Goal: Information Seeking & Learning: Learn about a topic

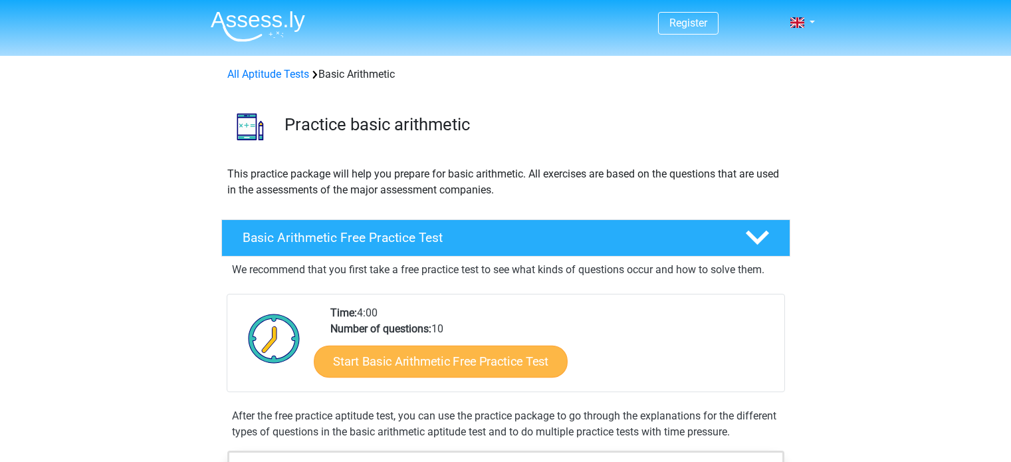
scroll to position [95, 0]
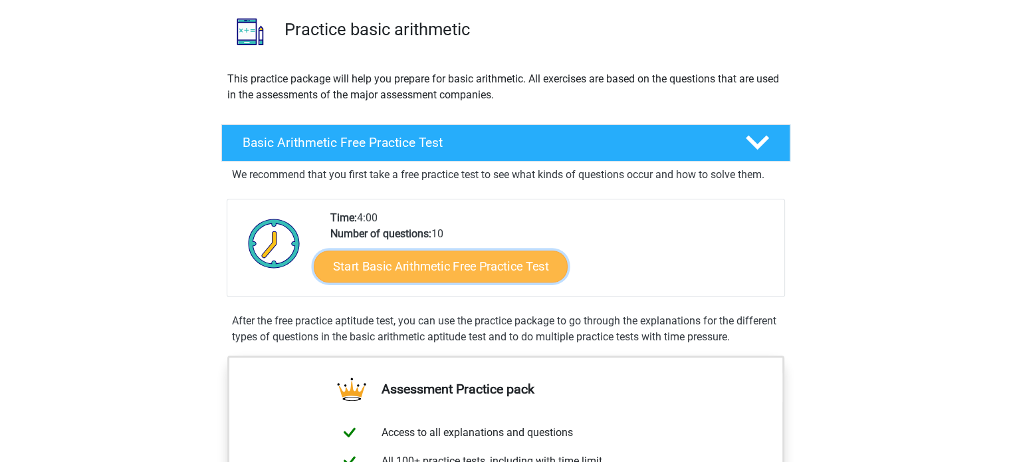
click at [523, 266] on link "Start Basic Arithmetic Free Practice Test" at bounding box center [441, 266] width 254 height 32
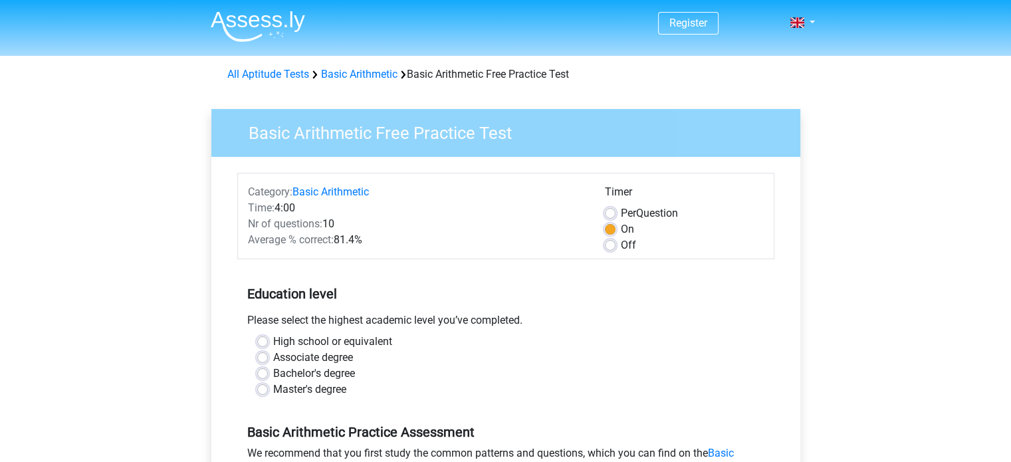
click at [273, 374] on label "Bachelor's degree" at bounding box center [314, 374] width 82 height 16
click at [263, 374] on input "Bachelor's degree" at bounding box center [262, 372] width 11 height 13
radio input "true"
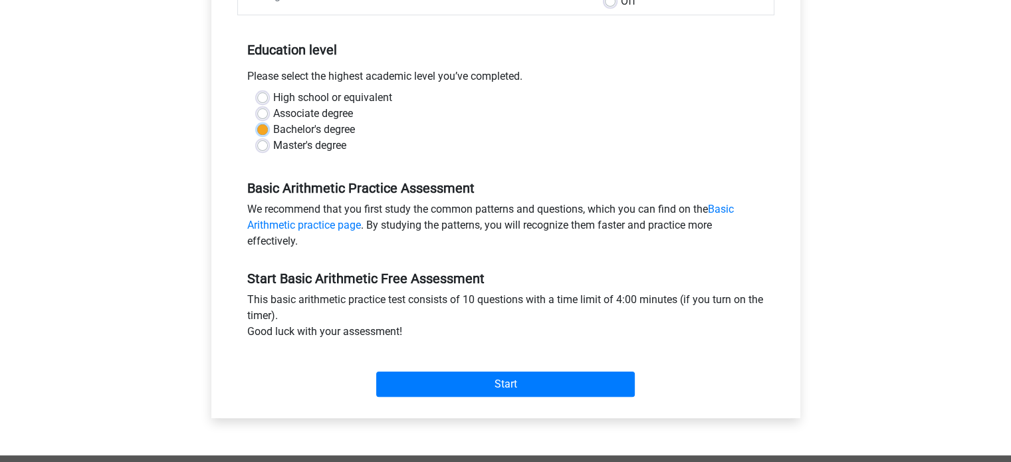
scroll to position [249, 0]
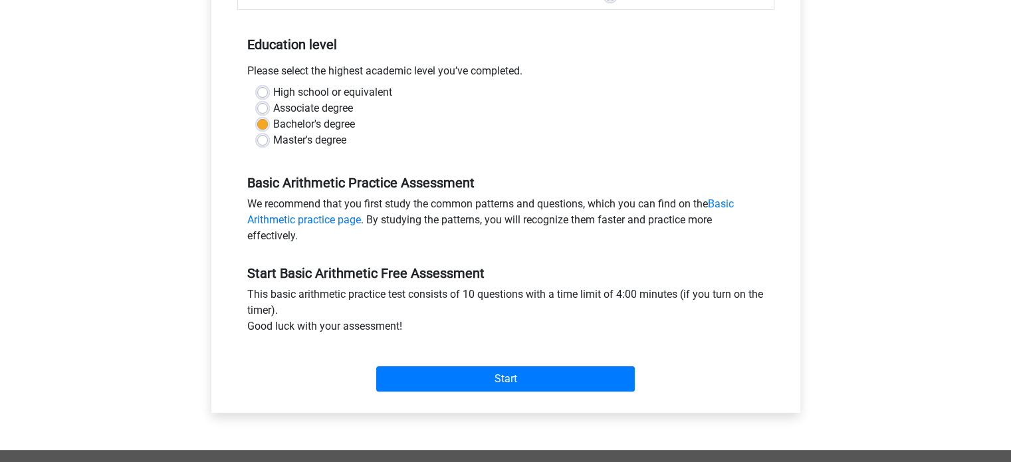
click at [429, 393] on div "Start" at bounding box center [505, 368] width 537 height 57
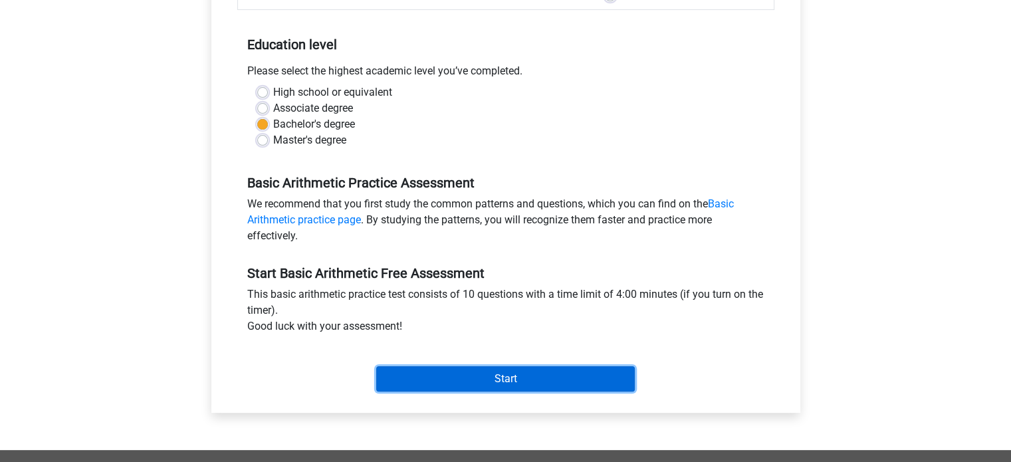
click at [431, 380] on input "Start" at bounding box center [505, 378] width 259 height 25
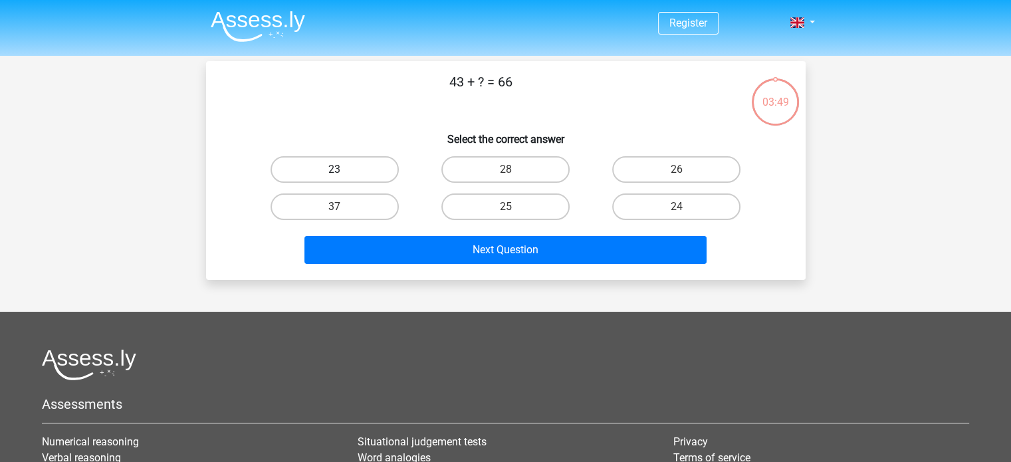
click at [362, 172] on label "23" at bounding box center [334, 169] width 128 height 27
click at [343, 172] on input "23" at bounding box center [338, 173] width 9 height 9
radio input "true"
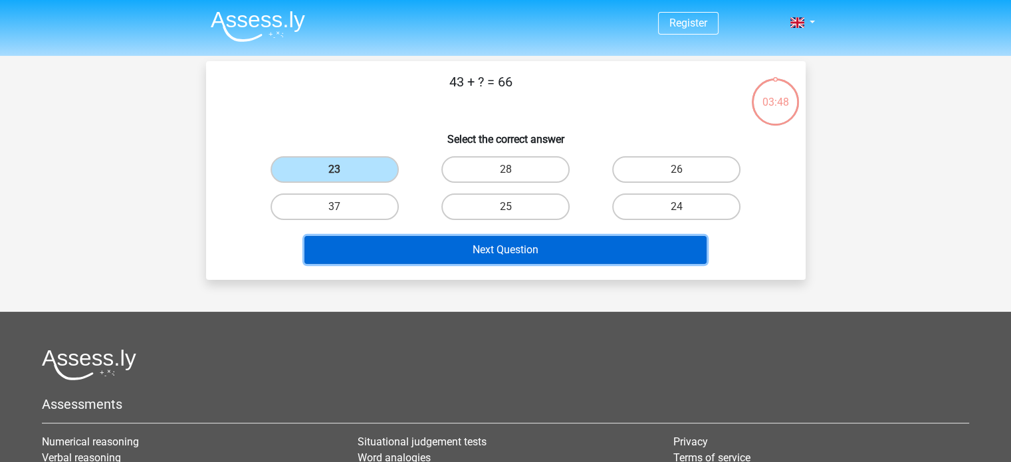
click at [429, 252] on button "Next Question" at bounding box center [505, 250] width 402 height 28
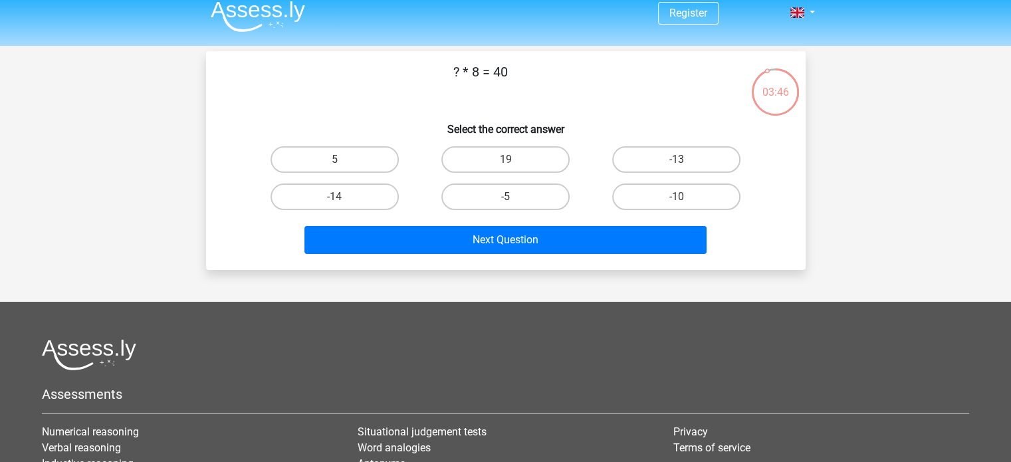
scroll to position [9, 0]
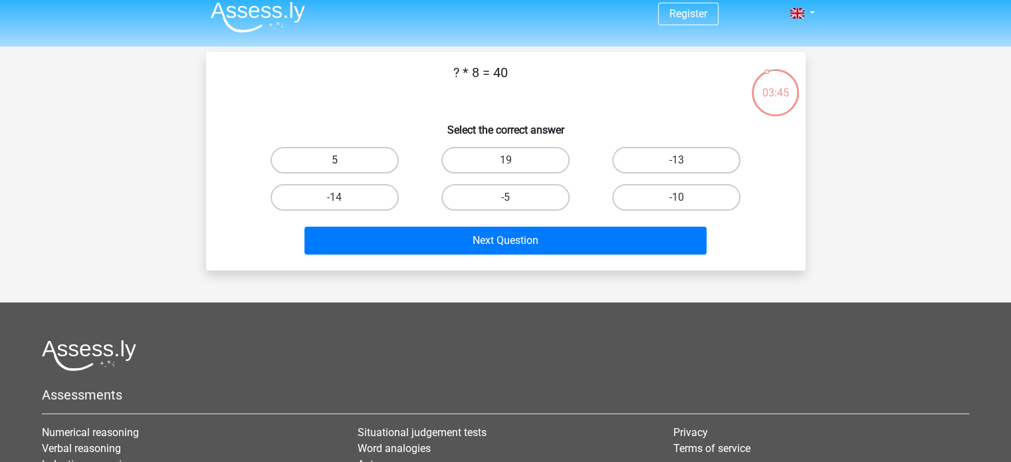
click at [346, 158] on label "5" at bounding box center [334, 160] width 128 height 27
click at [343, 160] on input "5" at bounding box center [338, 164] width 9 height 9
radio input "true"
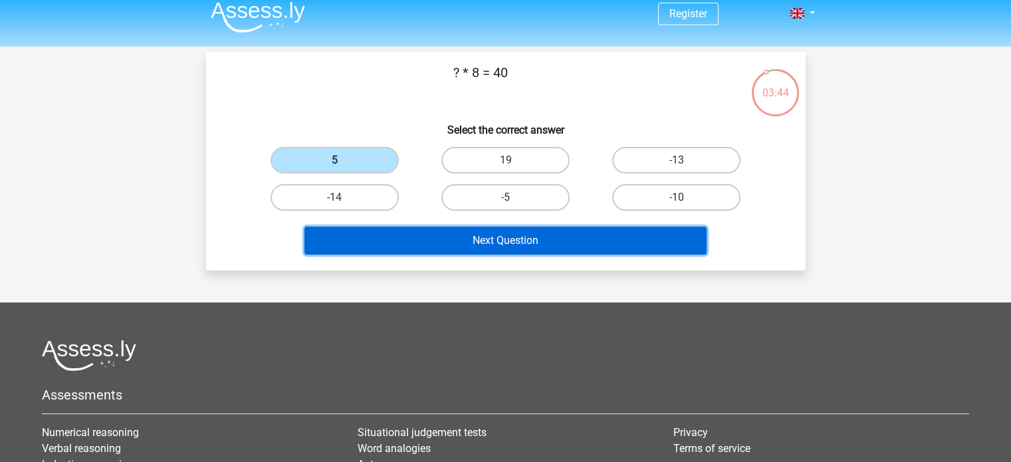
click at [417, 245] on button "Next Question" at bounding box center [505, 241] width 402 height 28
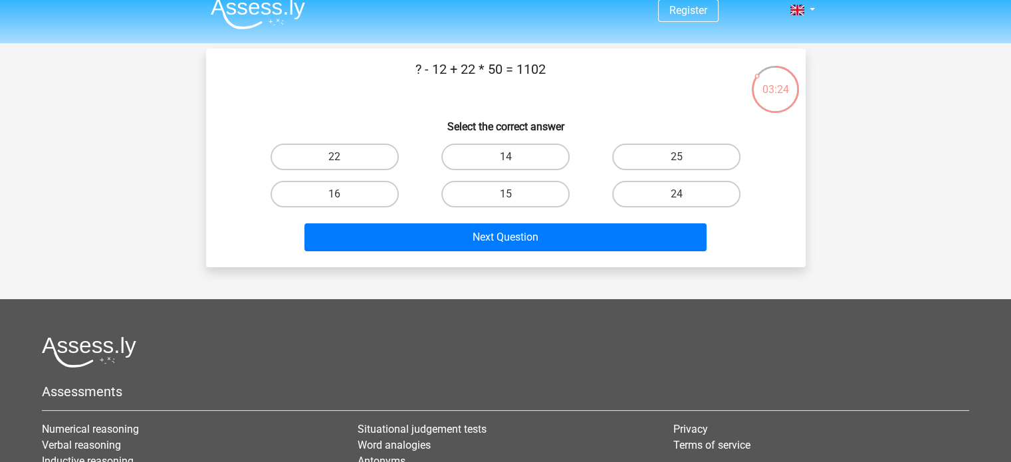
scroll to position [0, 0]
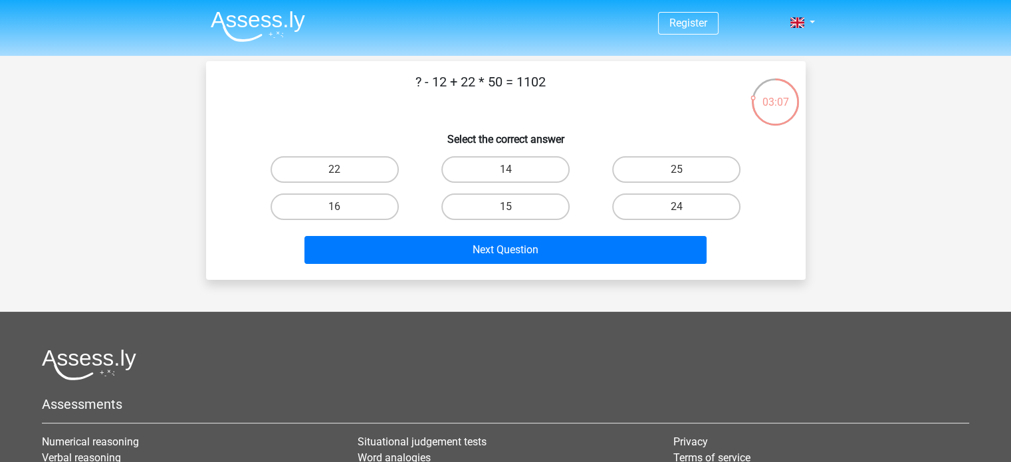
click at [654, 219] on div "24" at bounding box center [676, 206] width 171 height 37
click at [657, 211] on label "24" at bounding box center [676, 206] width 128 height 27
click at [677, 211] on input "24" at bounding box center [681, 211] width 9 height 9
radio input "true"
click at [476, 167] on label "14" at bounding box center [505, 169] width 128 height 27
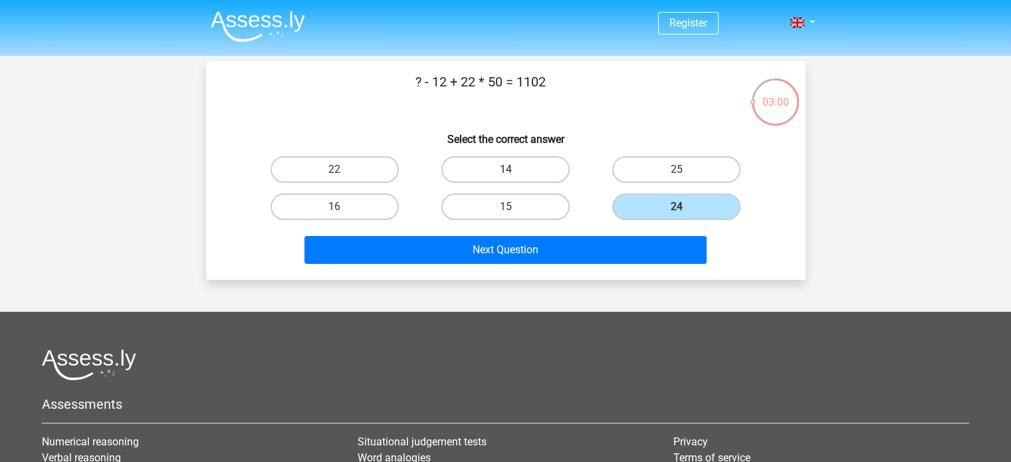
click at [505, 169] on input "14" at bounding box center [509, 173] width 9 height 9
radio input "true"
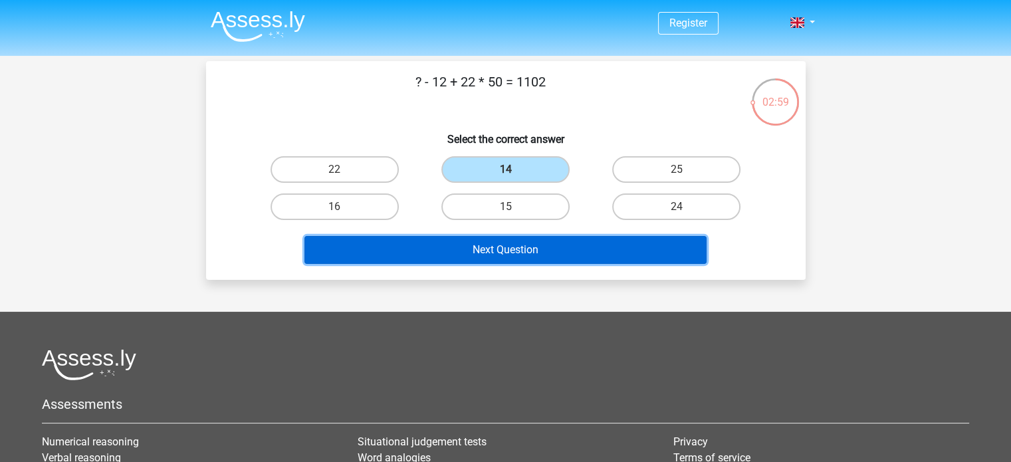
click at [513, 242] on button "Next Question" at bounding box center [505, 250] width 402 height 28
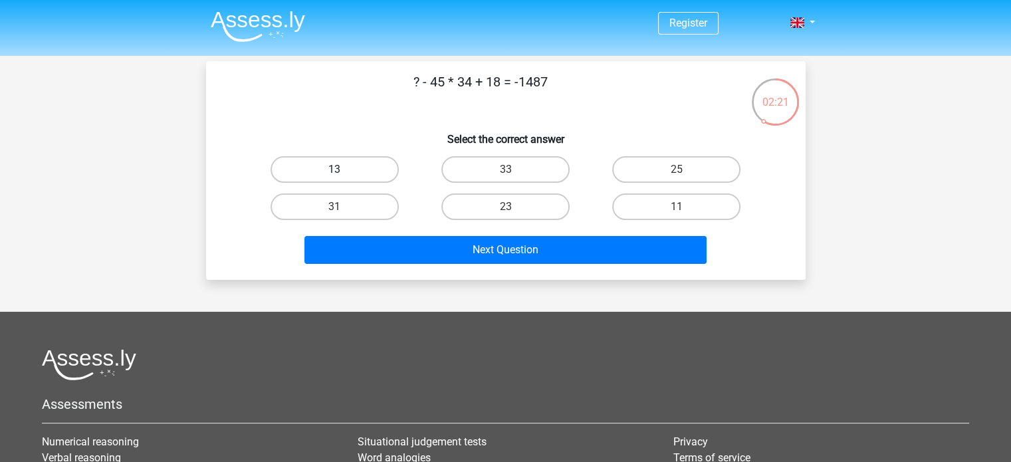
click at [355, 169] on label "13" at bounding box center [334, 169] width 128 height 27
click at [343, 169] on input "13" at bounding box center [338, 173] width 9 height 9
radio input "true"
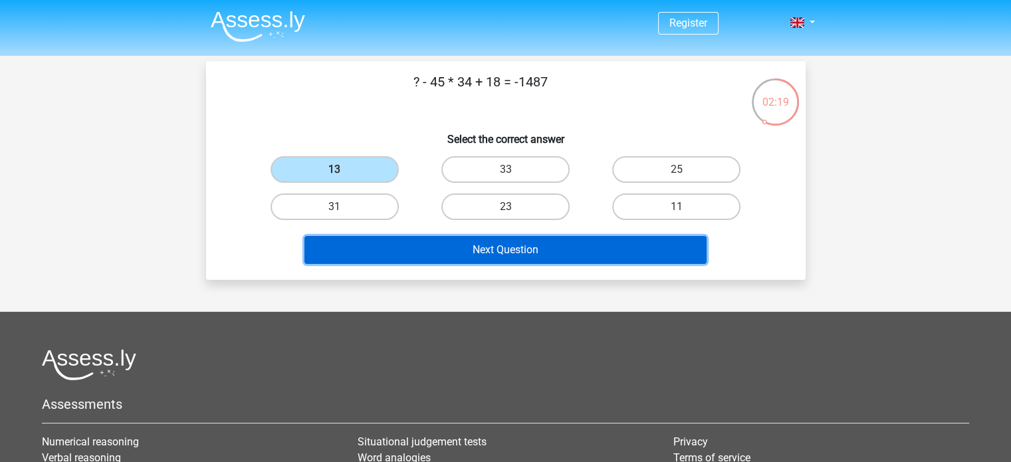
click at [455, 257] on button "Next Question" at bounding box center [505, 250] width 402 height 28
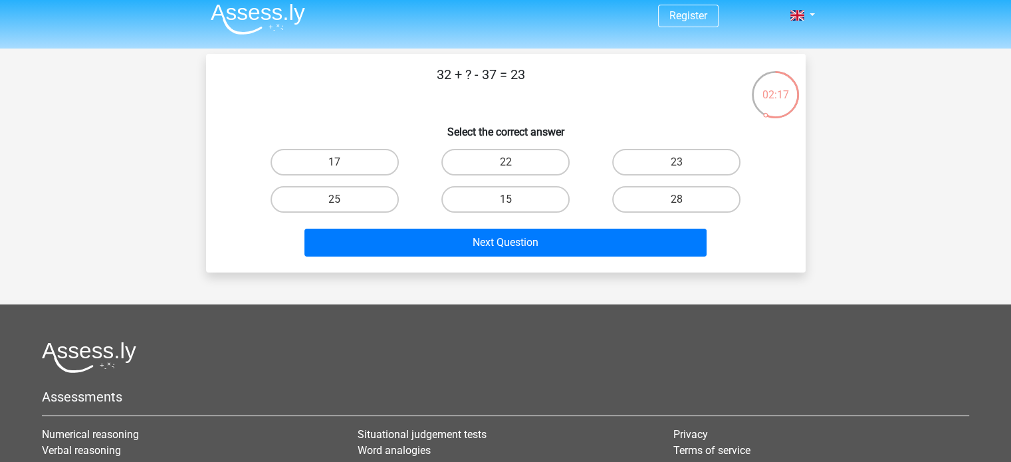
scroll to position [6, 0]
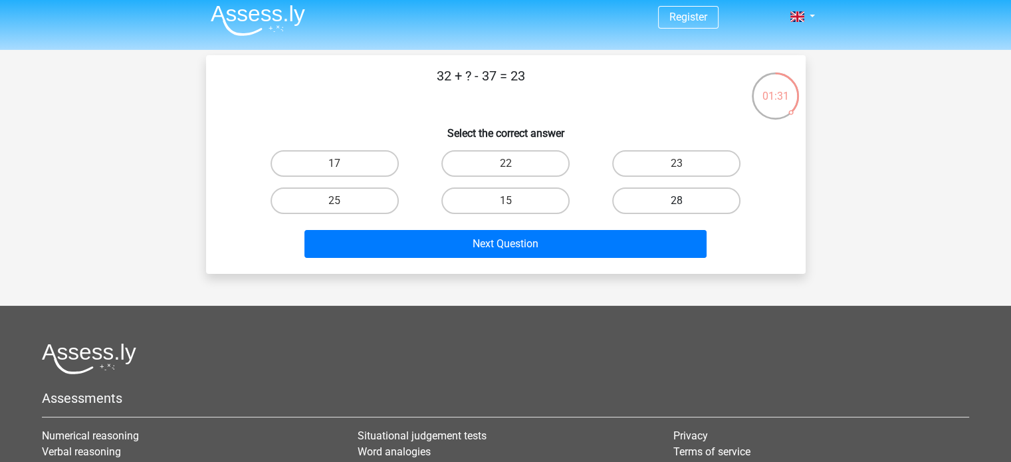
click at [697, 208] on label "28" at bounding box center [676, 200] width 128 height 27
click at [685, 208] on input "28" at bounding box center [681, 205] width 9 height 9
radio input "true"
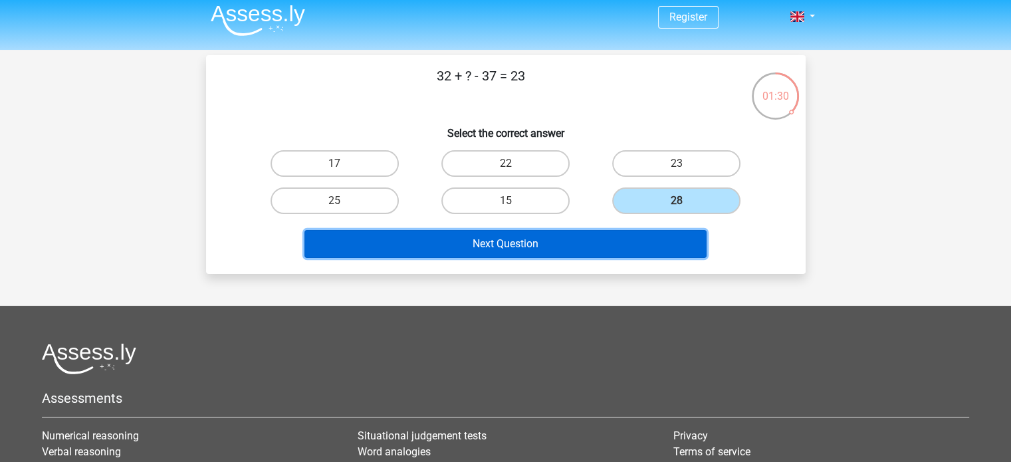
click at [673, 243] on button "Next Question" at bounding box center [505, 244] width 402 height 28
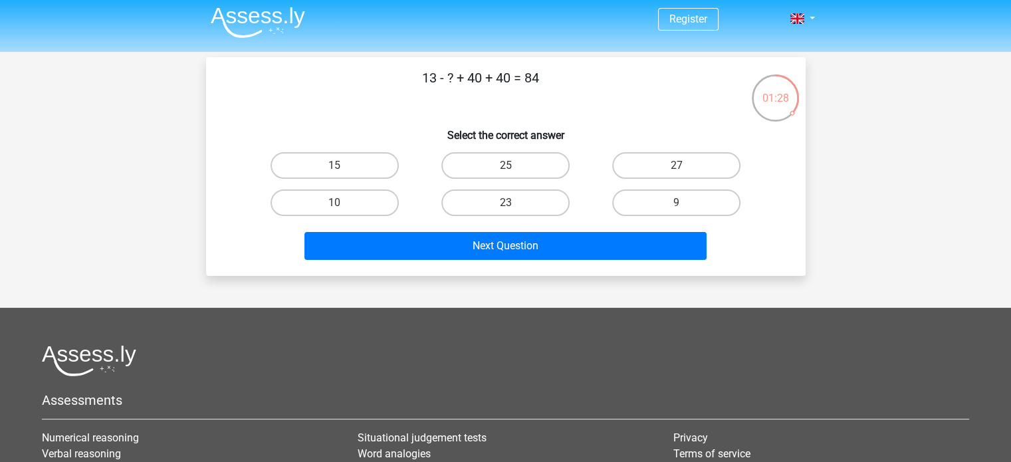
scroll to position [0, 0]
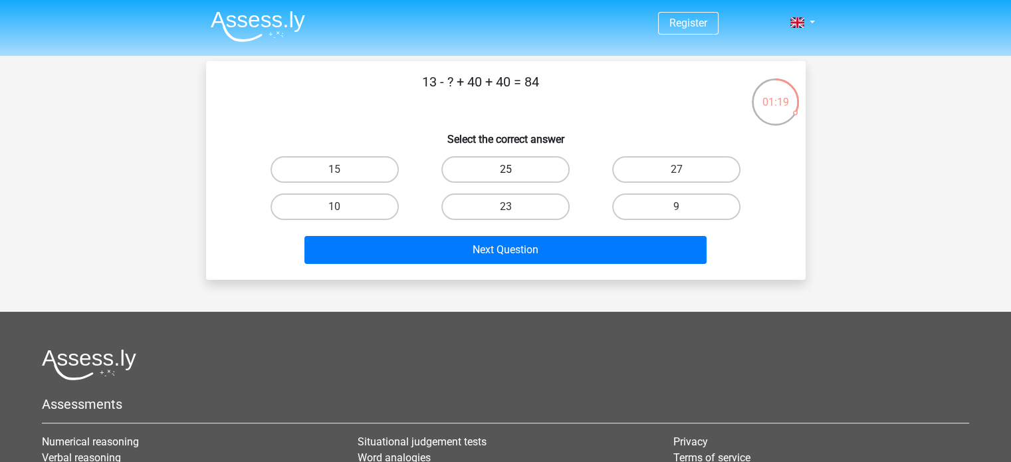
click at [540, 158] on label "25" at bounding box center [505, 169] width 128 height 27
click at [514, 169] on input "25" at bounding box center [509, 173] width 9 height 9
radio input "true"
click at [625, 200] on label "9" at bounding box center [676, 206] width 128 height 27
click at [677, 207] on input "9" at bounding box center [681, 211] width 9 height 9
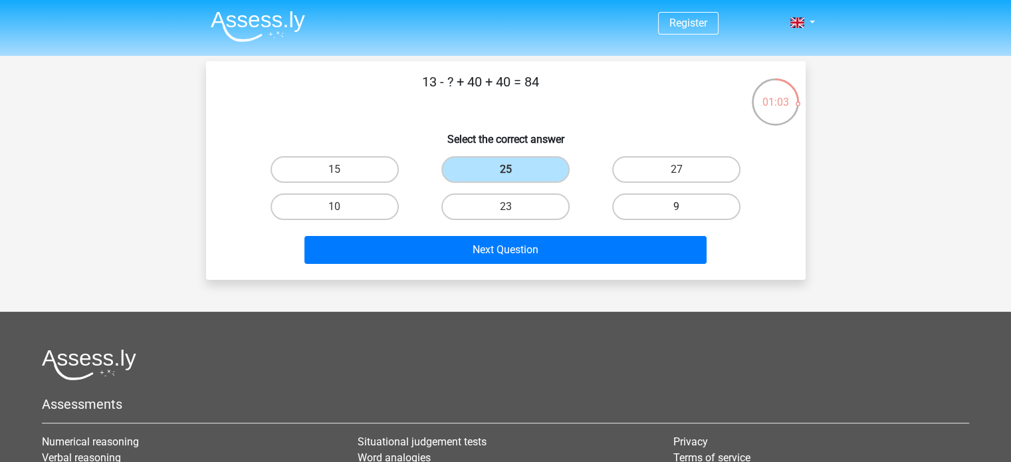
radio input "true"
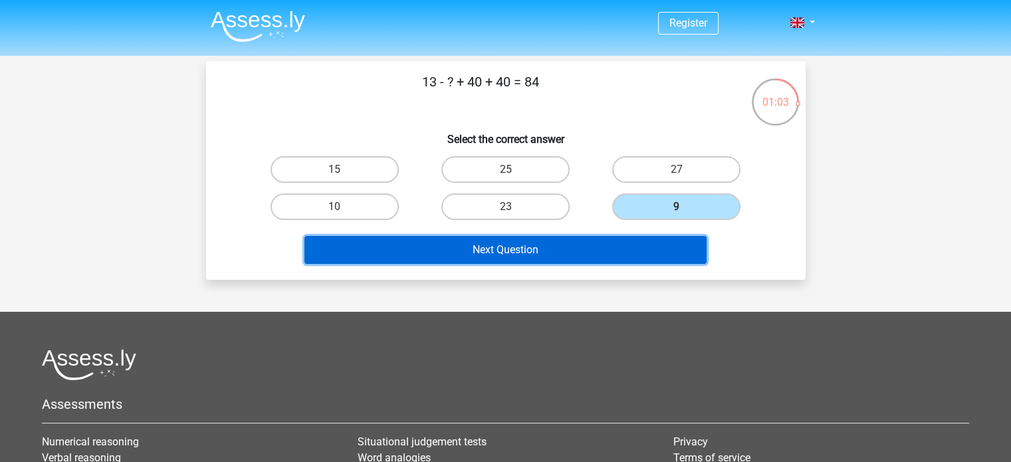
click at [600, 239] on button "Next Question" at bounding box center [505, 250] width 402 height 28
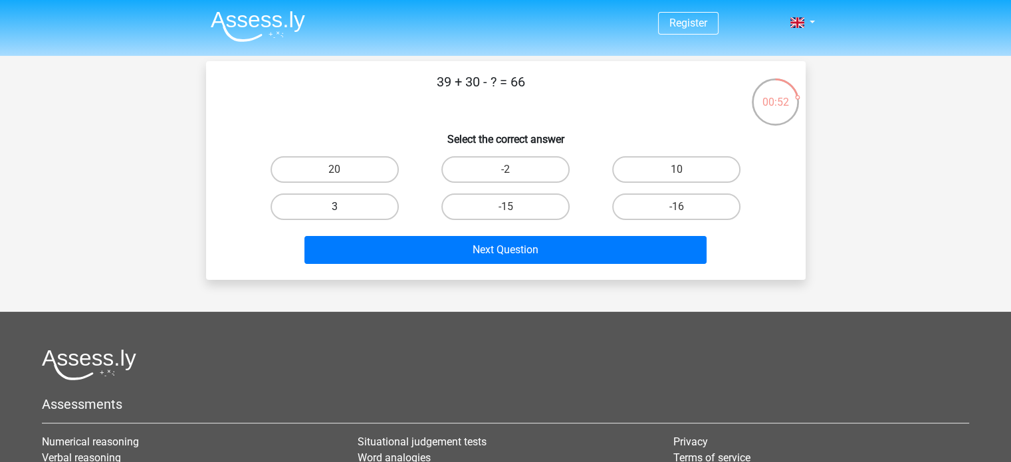
click at [374, 203] on label "3" at bounding box center [334, 206] width 128 height 27
click at [343, 207] on input "3" at bounding box center [338, 211] width 9 height 9
radio input "true"
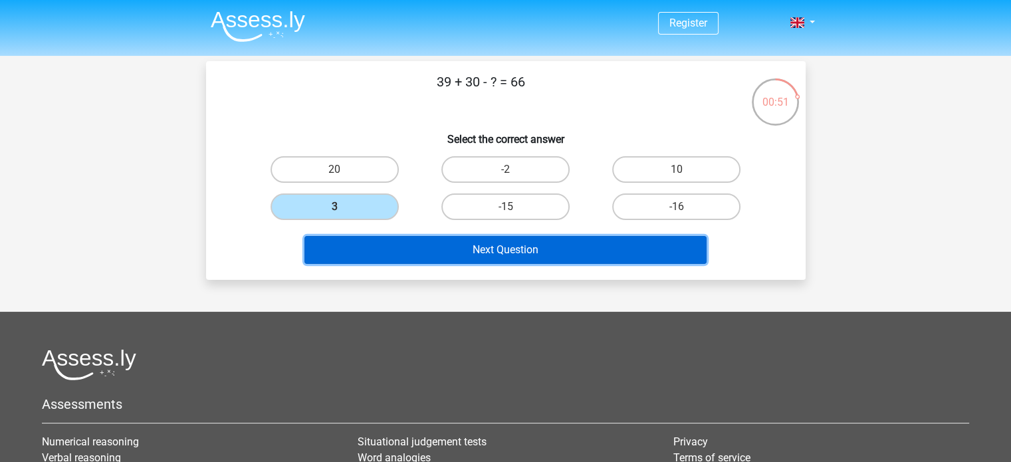
click at [443, 244] on button "Next Question" at bounding box center [505, 250] width 402 height 28
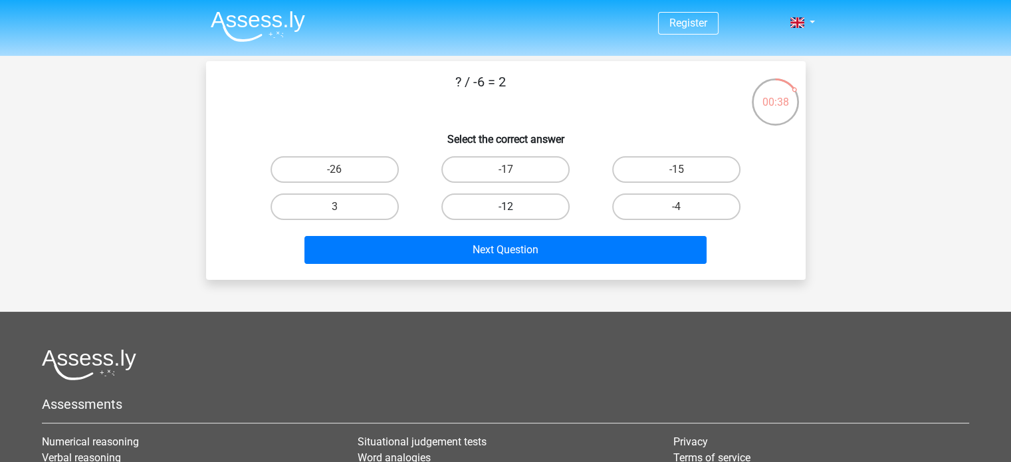
click at [486, 199] on label "-12" at bounding box center [505, 206] width 128 height 27
click at [505, 207] on input "-12" at bounding box center [509, 211] width 9 height 9
radio input "true"
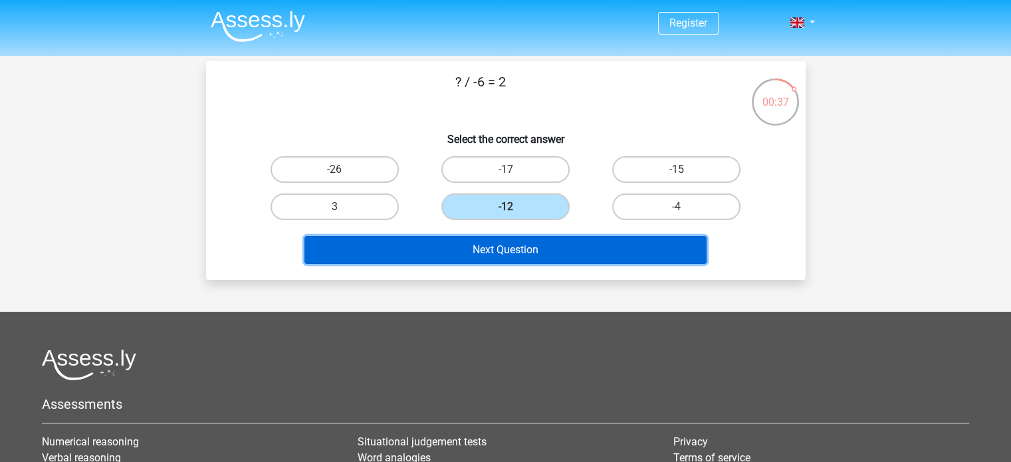
click at [534, 241] on button "Next Question" at bounding box center [505, 250] width 402 height 28
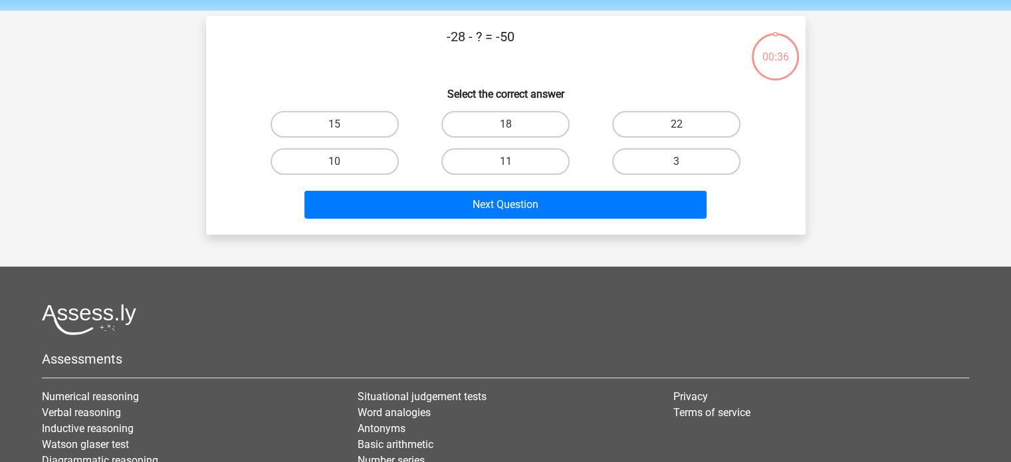
scroll to position [43, 0]
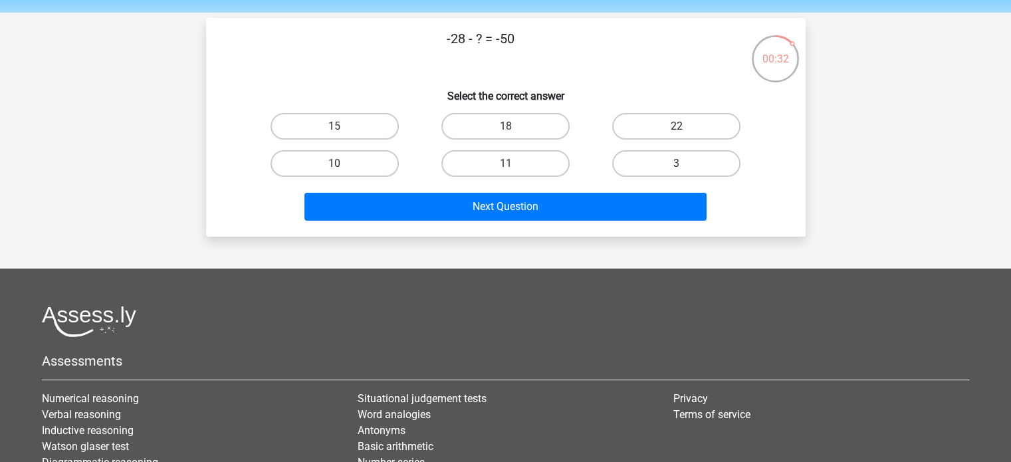
click at [633, 125] on label "22" at bounding box center [676, 126] width 128 height 27
click at [677, 126] on input "22" at bounding box center [681, 130] width 9 height 9
radio input "true"
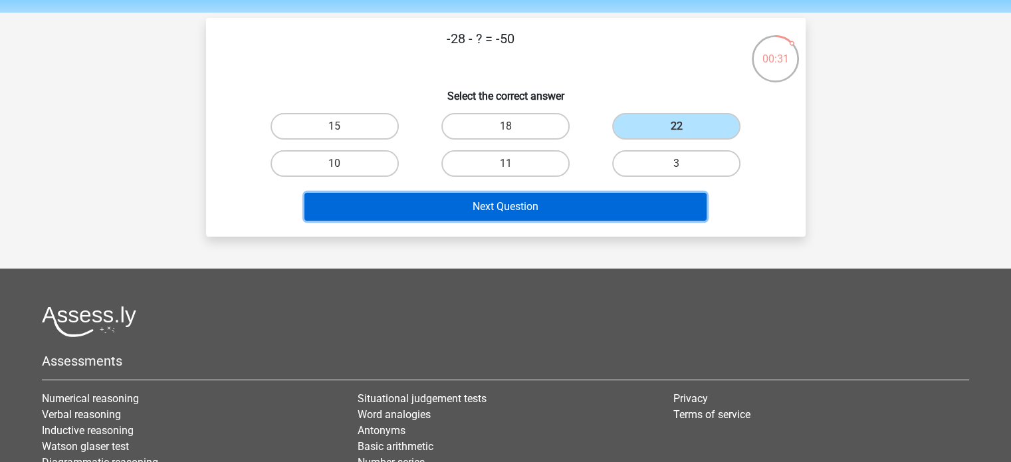
click at [593, 196] on button "Next Question" at bounding box center [505, 207] width 402 height 28
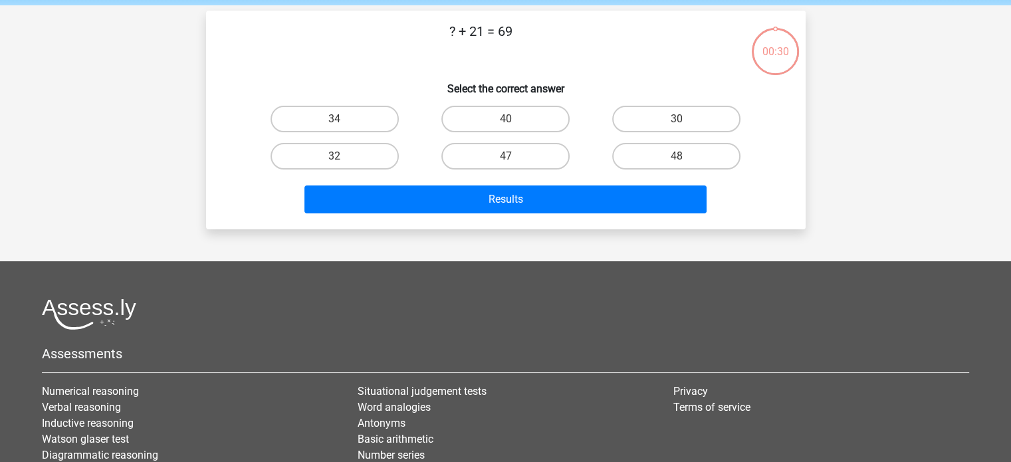
scroll to position [49, 0]
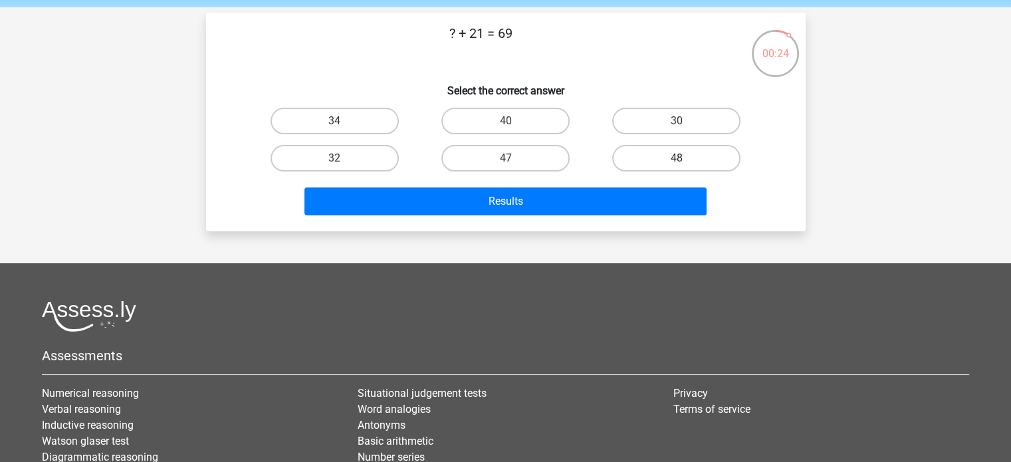
click at [684, 154] on label "48" at bounding box center [676, 158] width 128 height 27
click at [684, 158] on input "48" at bounding box center [681, 162] width 9 height 9
radio input "true"
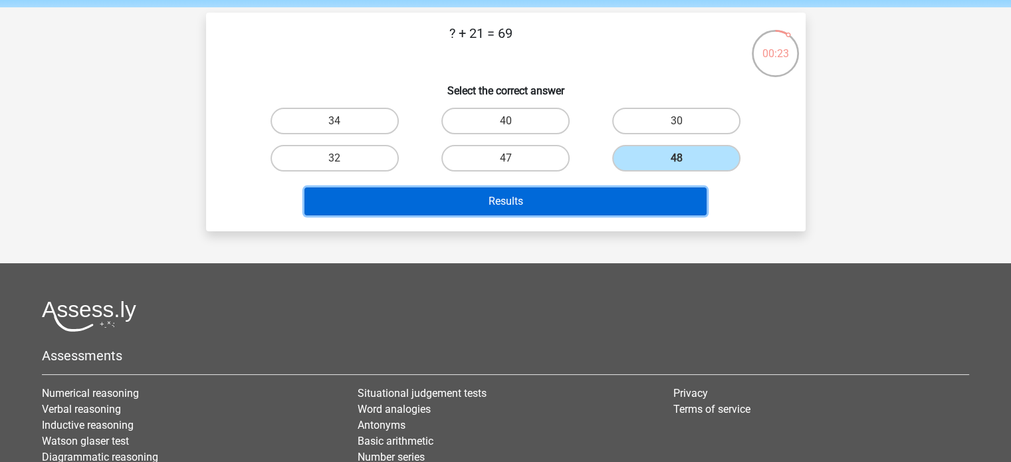
click at [662, 197] on button "Results" at bounding box center [505, 201] width 402 height 28
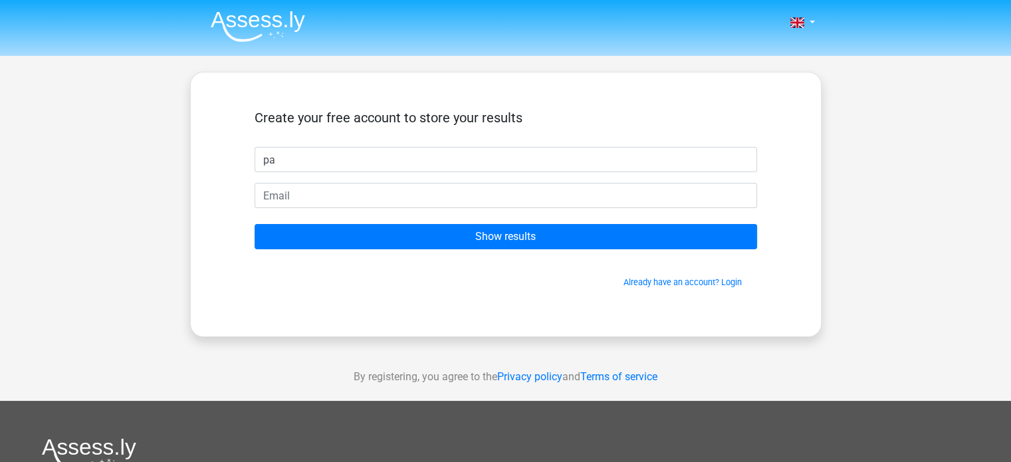
type input "p"
type input "pan"
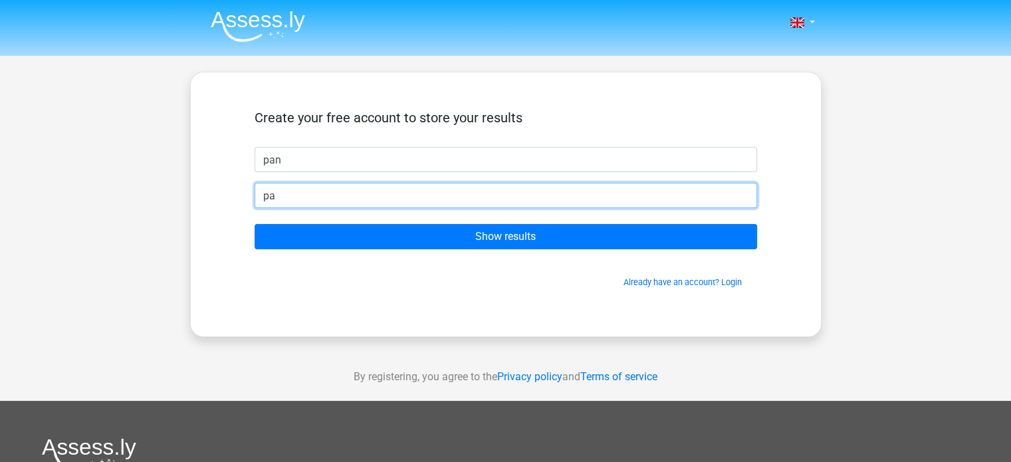
type input "p"
type input "[EMAIL_ADDRESS][DOMAIN_NAME]"
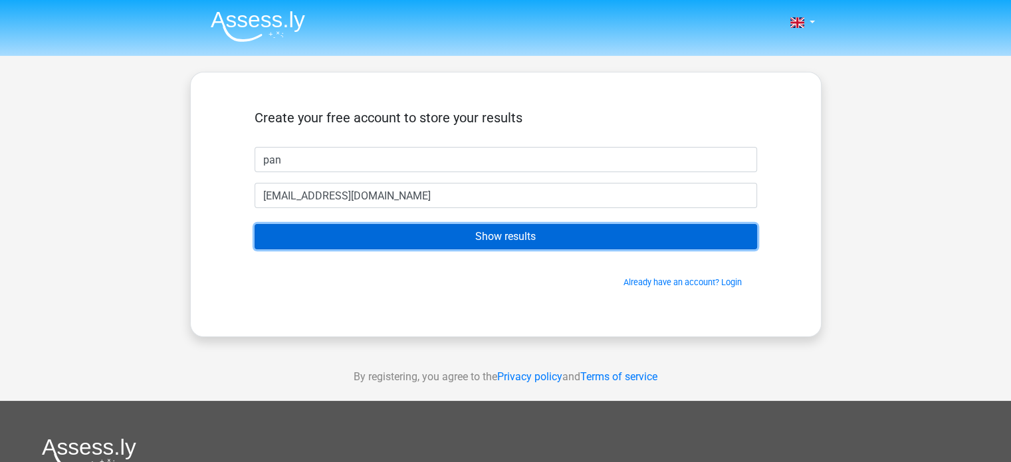
click at [455, 244] on input "Show results" at bounding box center [506, 236] width 502 height 25
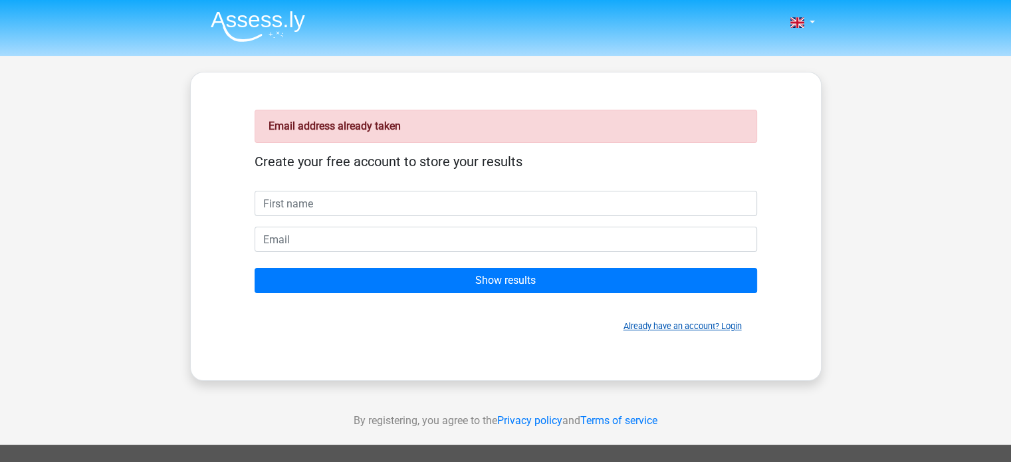
click at [728, 324] on link "Already have an account? Login" at bounding box center [682, 326] width 118 height 10
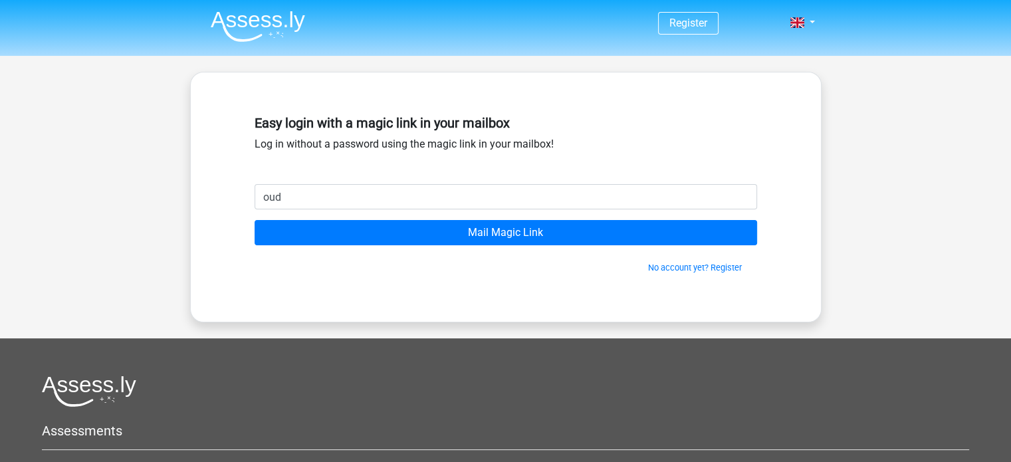
type input "[EMAIL_ADDRESS][DOMAIN_NAME]"
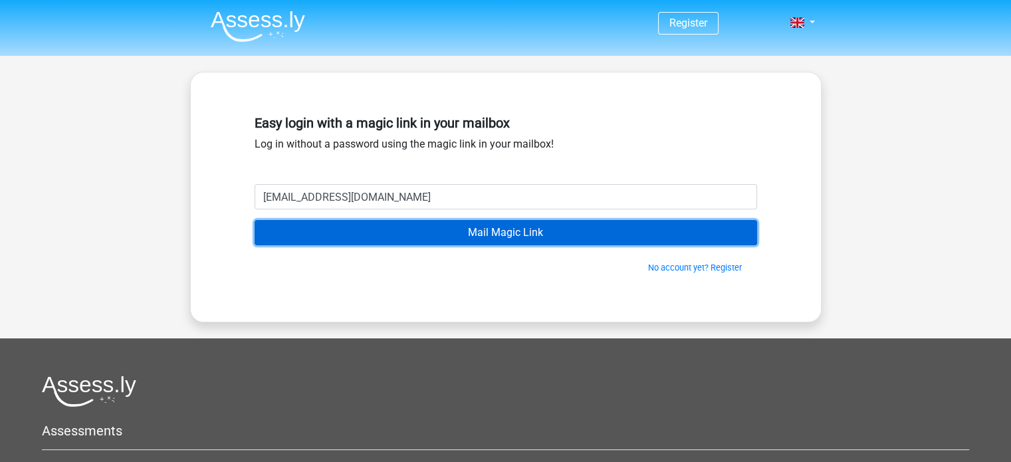
click at [471, 231] on input "Mail Magic Link" at bounding box center [506, 232] width 502 height 25
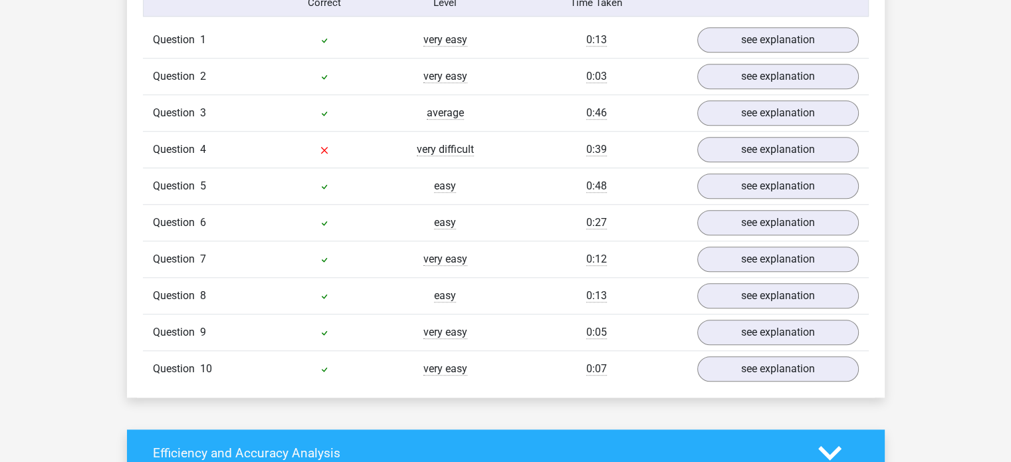
scroll to position [1171, 0]
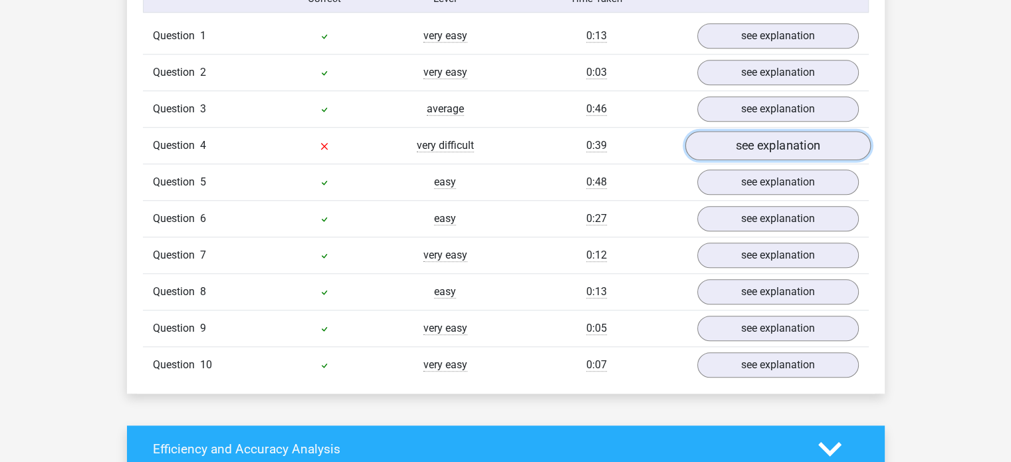
click at [719, 151] on link "see explanation" at bounding box center [777, 145] width 185 height 29
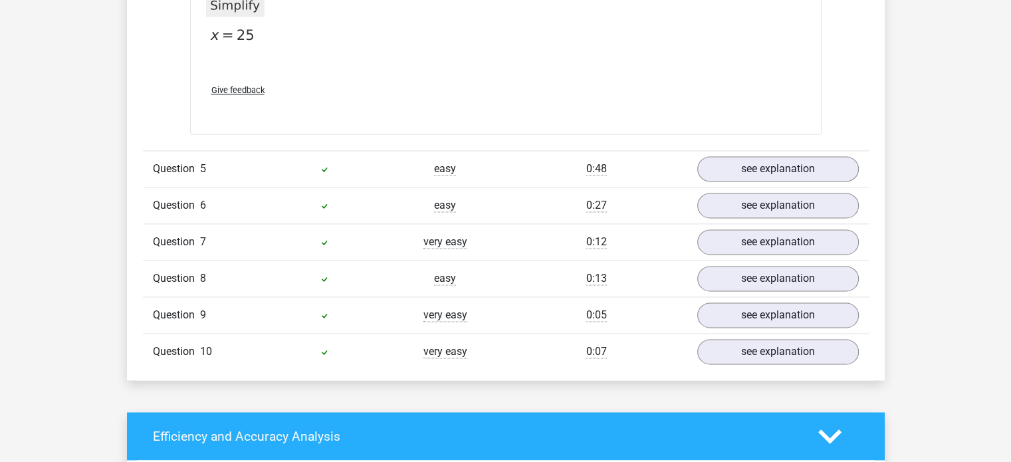
scroll to position [1797, 0]
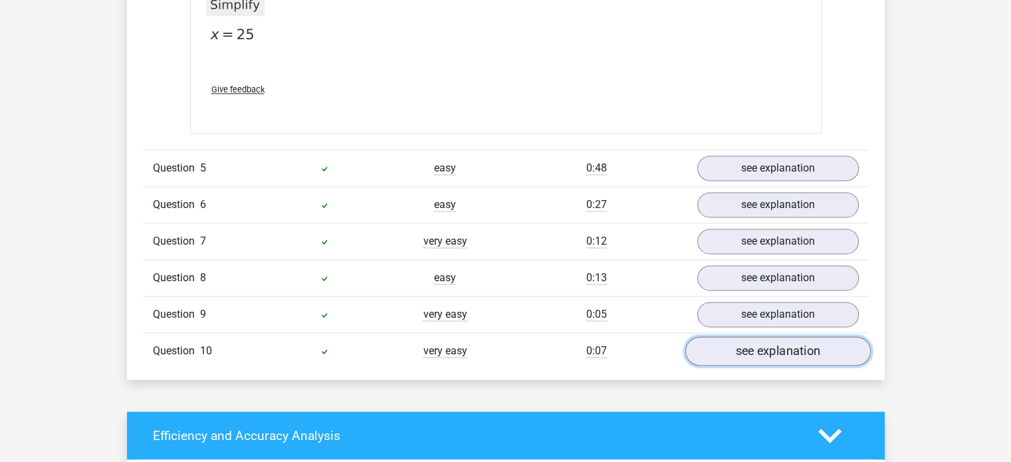
click at [808, 338] on link "see explanation" at bounding box center [777, 351] width 185 height 29
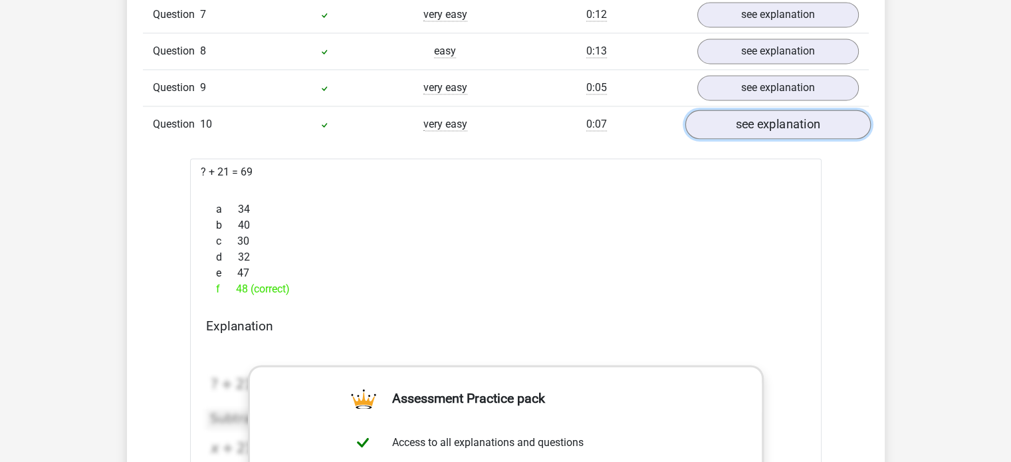
scroll to position [1967, 0]
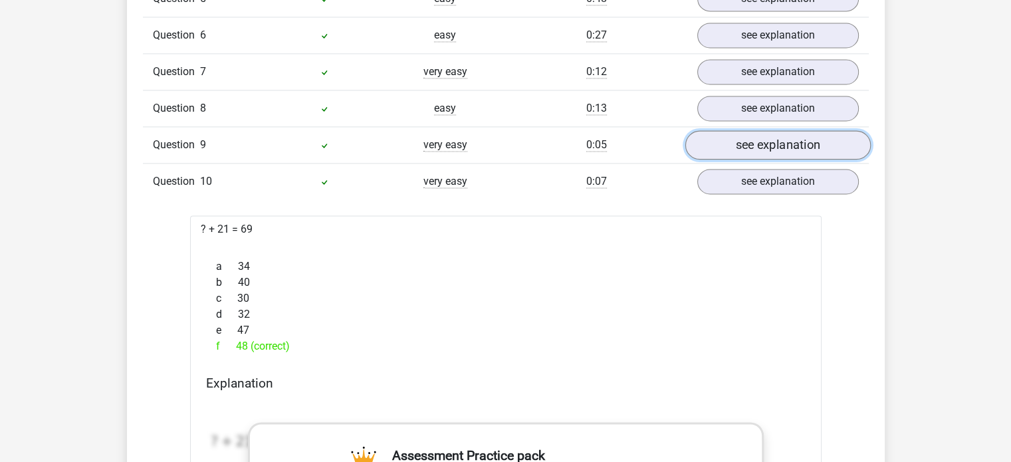
click at [784, 132] on link "see explanation" at bounding box center [777, 145] width 185 height 29
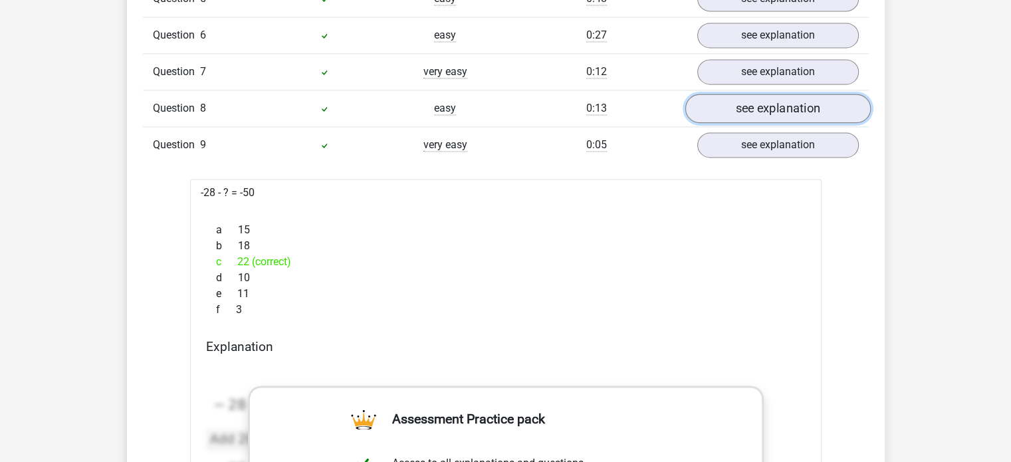
click at [789, 94] on link "see explanation" at bounding box center [777, 108] width 185 height 29
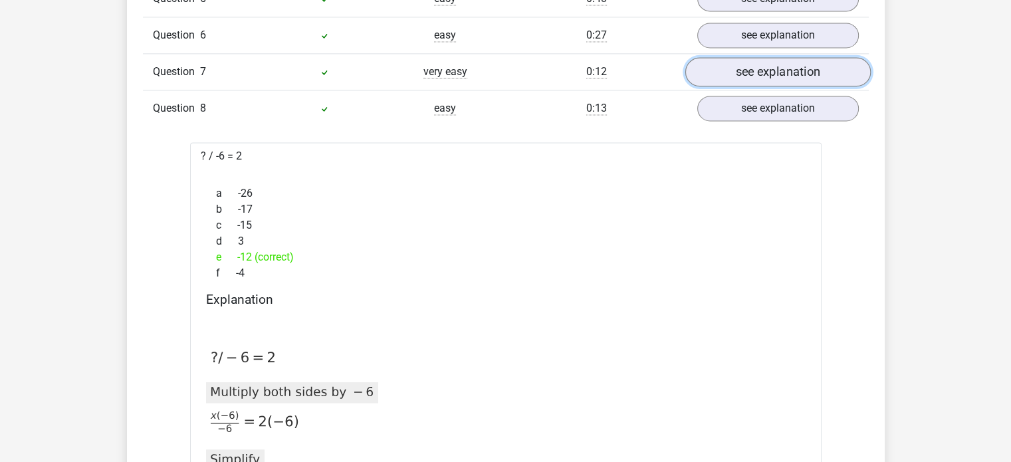
click at [781, 61] on link "see explanation" at bounding box center [777, 72] width 185 height 29
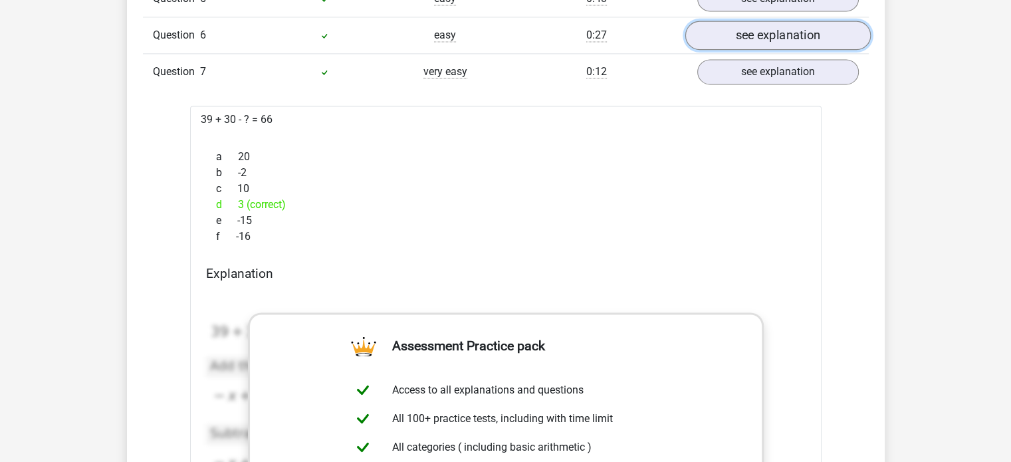
click at [782, 41] on link "see explanation" at bounding box center [777, 35] width 185 height 29
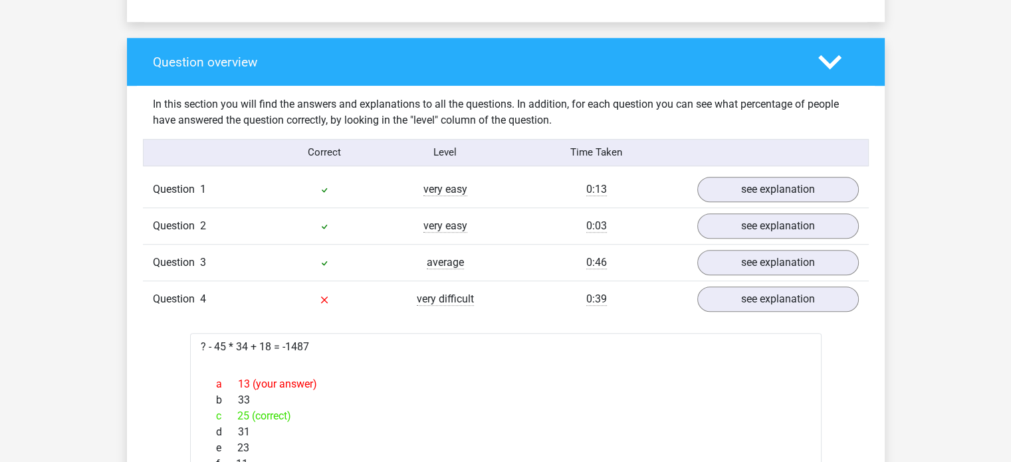
scroll to position [1013, 0]
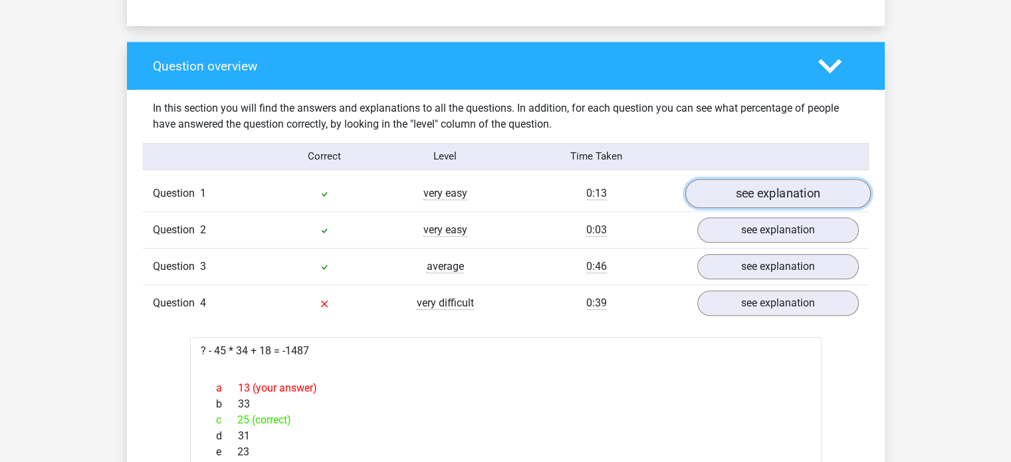
click at [786, 195] on link "see explanation" at bounding box center [777, 193] width 185 height 29
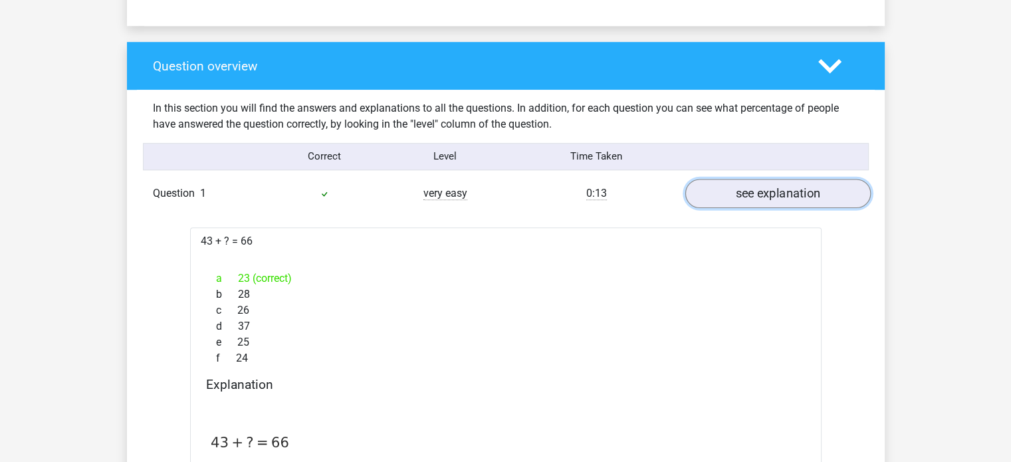
click at [803, 191] on link "see explanation" at bounding box center [777, 193] width 185 height 29
